Goal: Check status: Check status

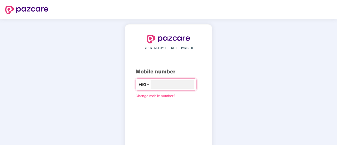
type input "**********"
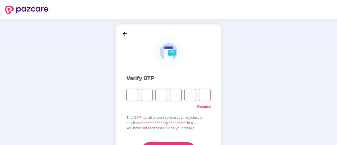
type input "*"
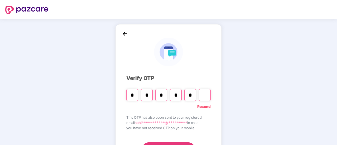
type input "*"
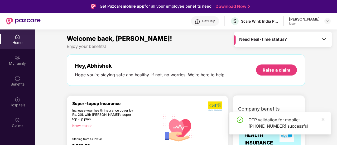
click at [325, 123] on link at bounding box center [323, 120] width 4 height 6
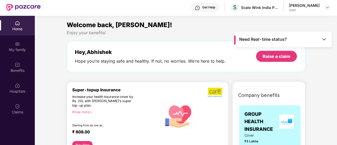
scroll to position [30, 0]
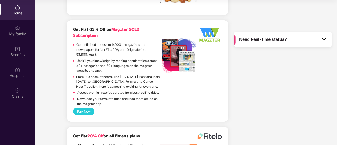
scroll to position [485, 0]
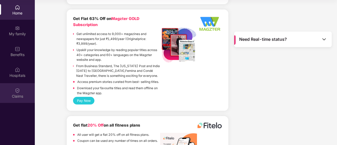
click at [18, 90] on img at bounding box center [17, 90] width 5 height 5
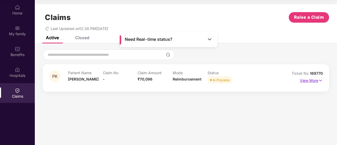
click at [314, 80] on p "View More" at bounding box center [311, 79] width 23 height 7
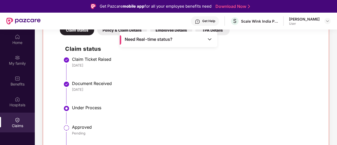
click at [301, 79] on li "Claim Ticket Raised 31 Aug 2025" at bounding box center [191, 71] width 252 height 24
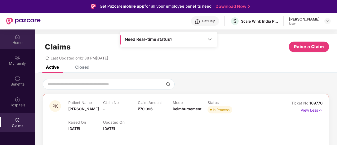
click at [17, 38] on img at bounding box center [17, 36] width 5 height 5
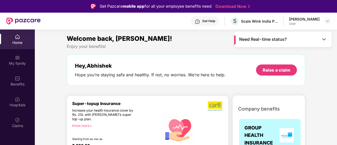
click at [17, 38] on img at bounding box center [17, 36] width 5 height 5
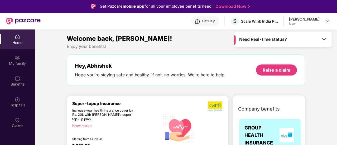
click at [17, 38] on img at bounding box center [17, 36] width 5 height 5
